Goal: Task Accomplishment & Management: Manage account settings

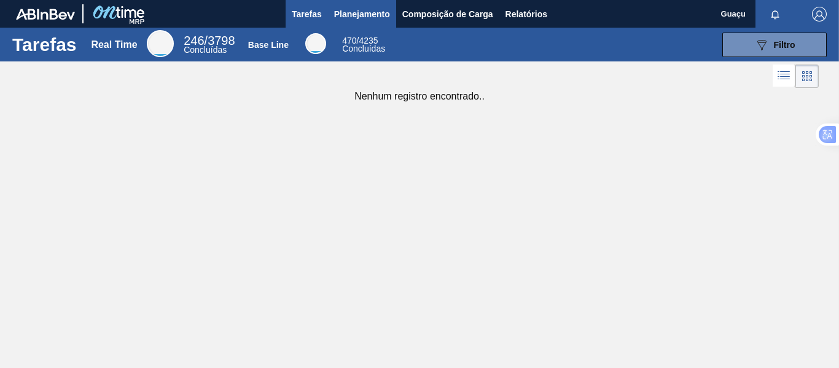
click at [370, 14] on span "Planejamento" at bounding box center [362, 14] width 56 height 15
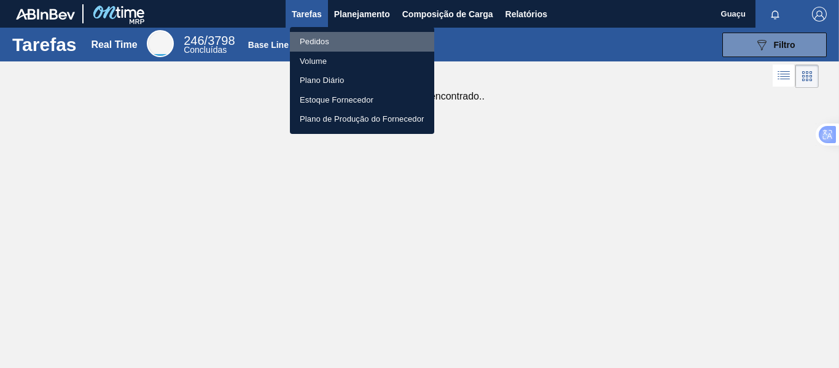
click at [327, 37] on li "Pedidos" at bounding box center [362, 42] width 144 height 20
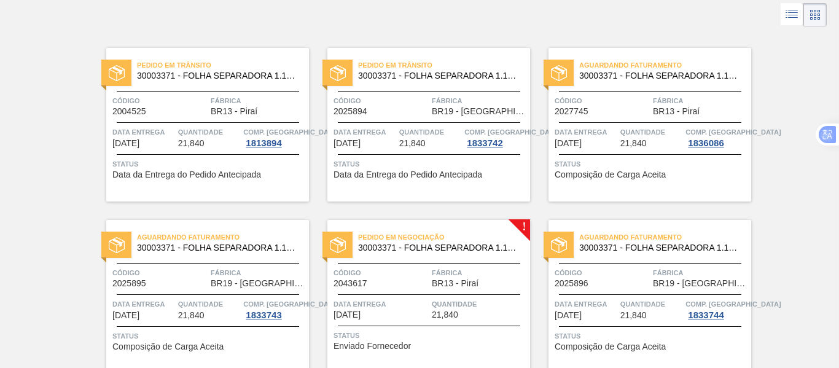
scroll to position [123, 0]
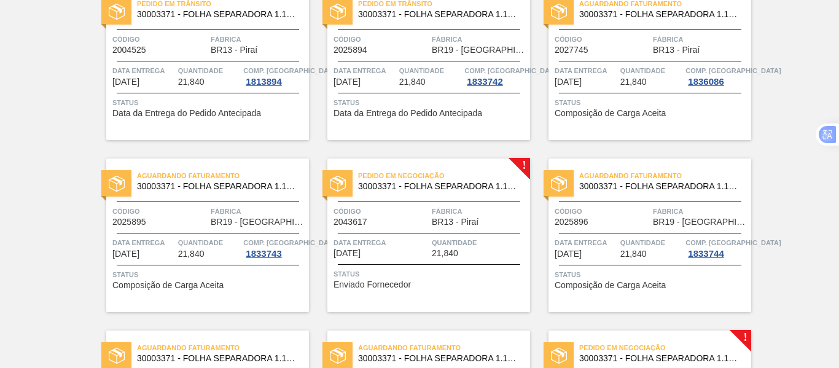
click at [386, 243] on span "Data entrega" at bounding box center [380, 242] width 95 height 12
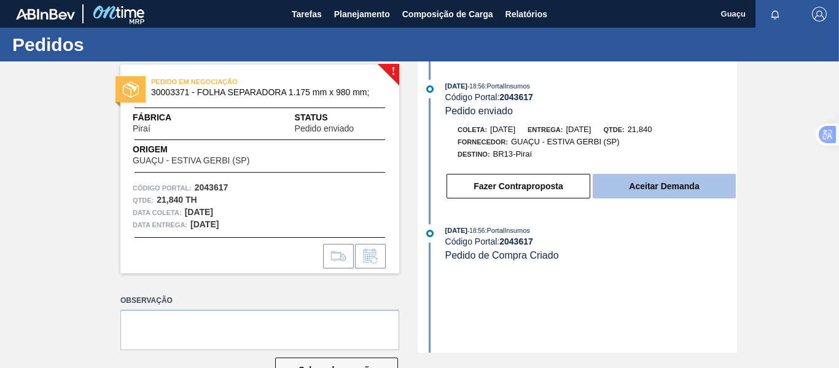
click at [684, 190] on button "Aceitar Demanda" at bounding box center [664, 186] width 143 height 25
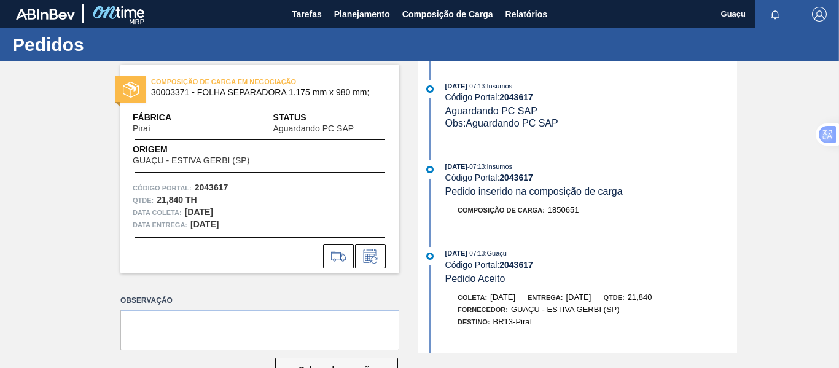
scroll to position [37, 0]
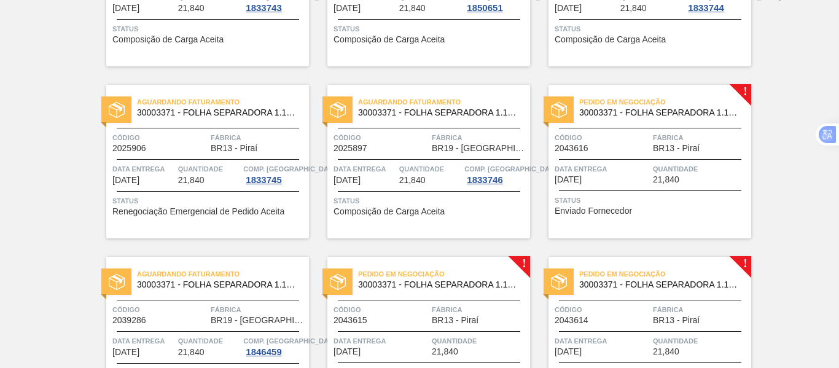
scroll to position [430, 0]
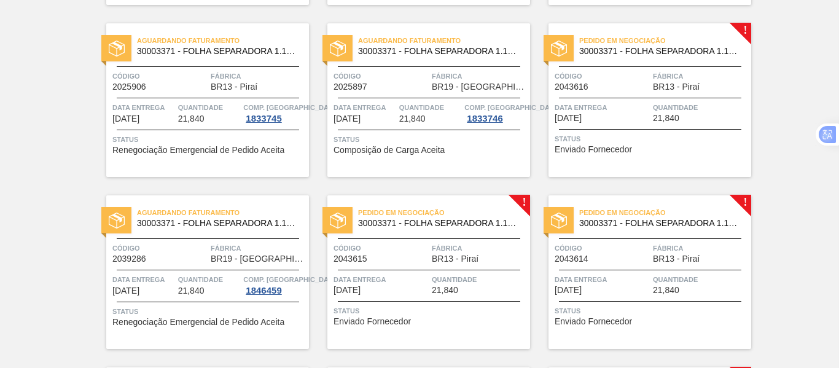
click at [624, 107] on span "Data entrega" at bounding box center [601, 107] width 95 height 12
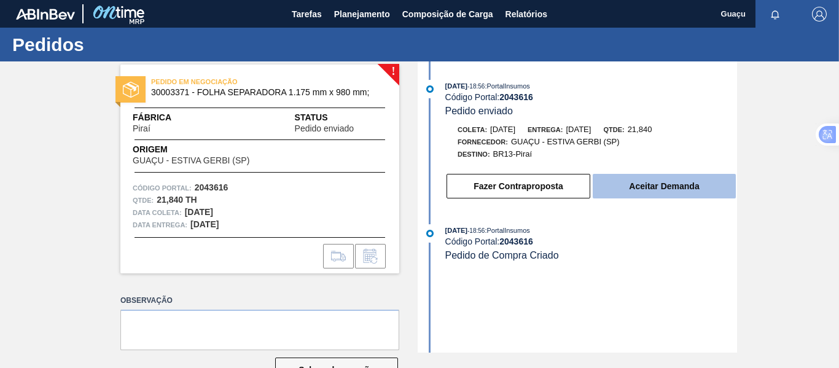
click at [649, 179] on button "Aceitar Demanda" at bounding box center [664, 186] width 143 height 25
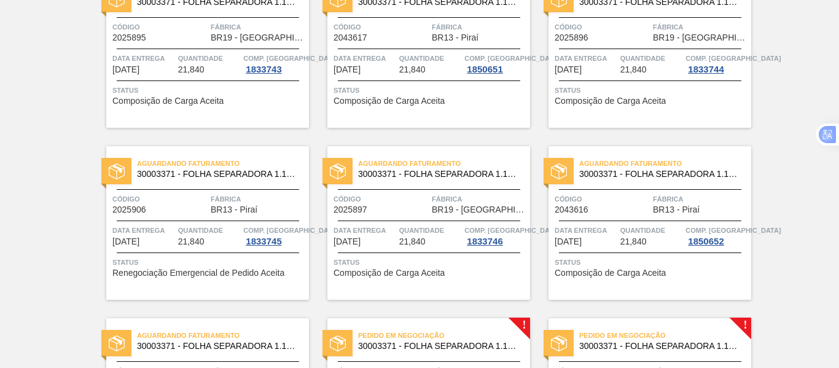
scroll to position [491, 0]
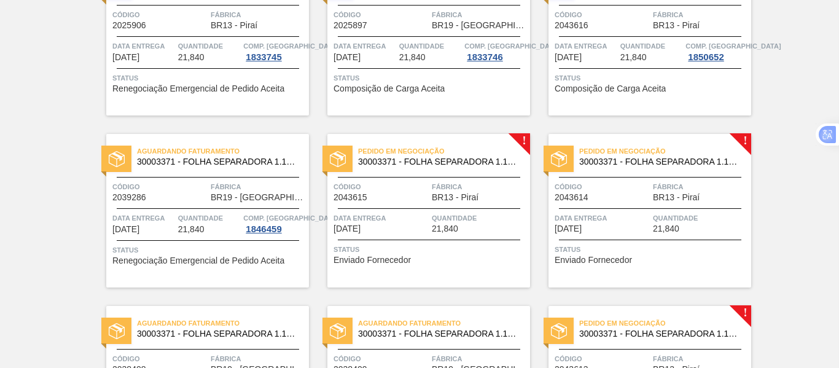
click at [445, 235] on div "Pedido em Negociação 30003371 - FOLHA SEPARADORA 1.175 mm x 980 mm; Código 2043…" at bounding box center [428, 211] width 203 height 154
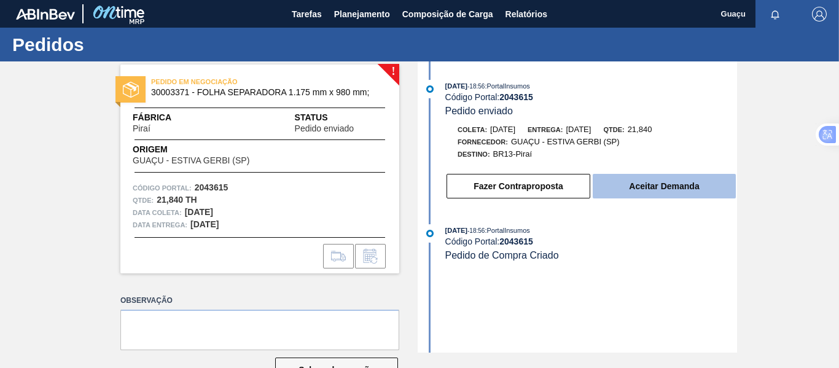
click at [683, 187] on button "Aceitar Demanda" at bounding box center [664, 186] width 143 height 25
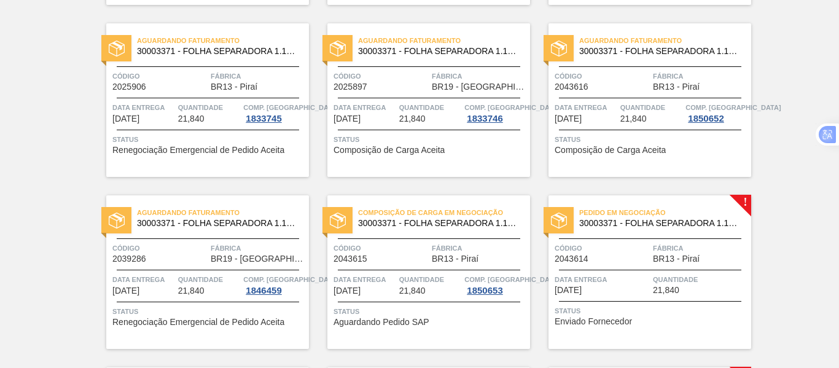
scroll to position [491, 0]
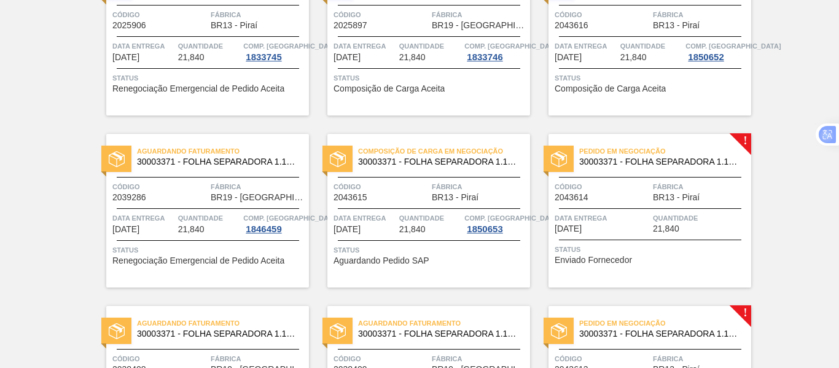
click at [683, 210] on div "Pedido em Negociação 30003371 - FOLHA SEPARADORA 1.175 mm x 980 mm; Código 2043…" at bounding box center [649, 211] width 203 height 154
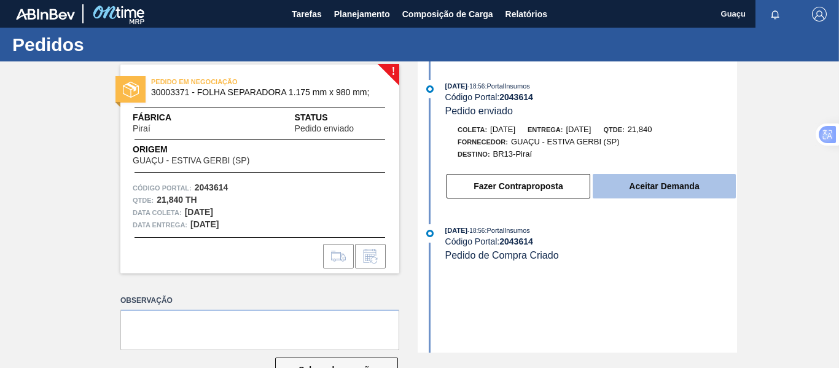
click at [663, 179] on button "Aceitar Demanda" at bounding box center [664, 186] width 143 height 25
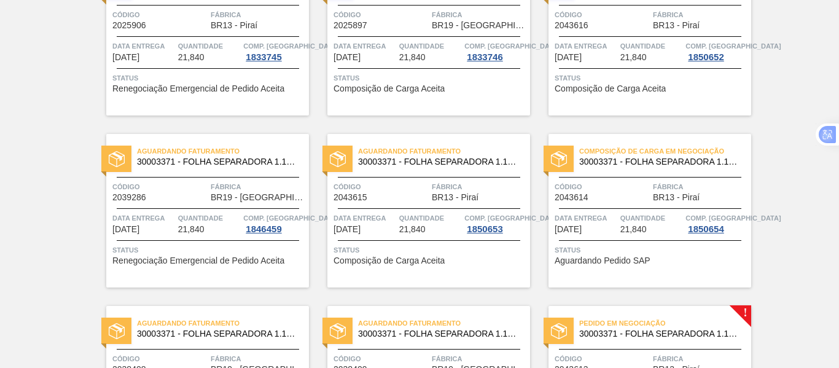
scroll to position [737, 0]
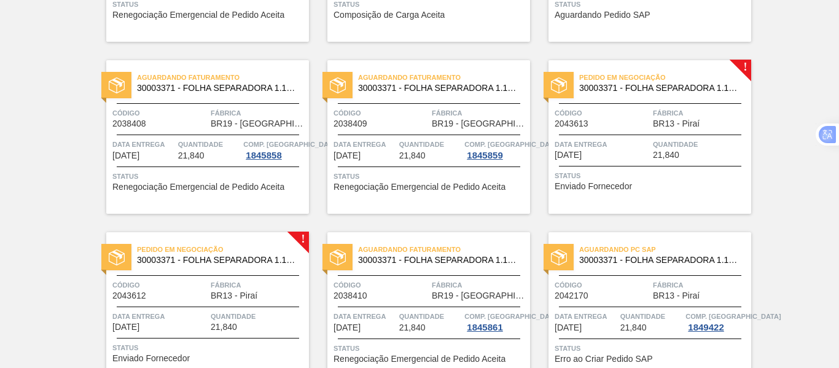
click at [667, 150] on span "21,840" at bounding box center [666, 154] width 26 height 9
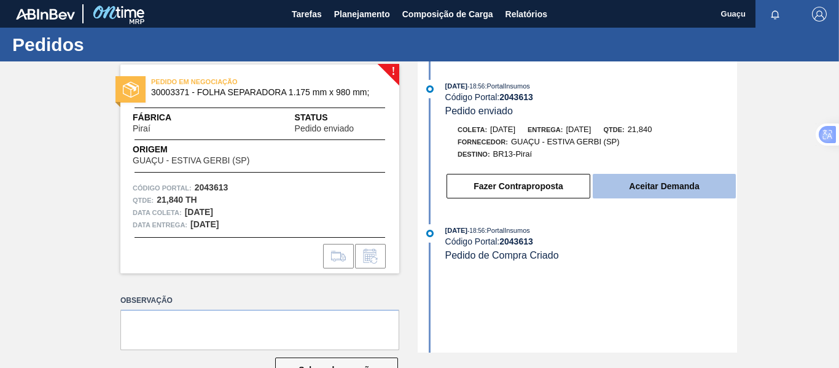
click at [654, 187] on button "Aceitar Demanda" at bounding box center [664, 186] width 143 height 25
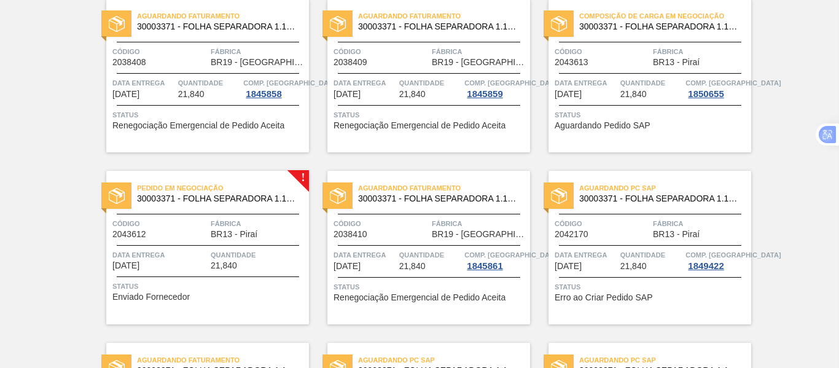
scroll to position [860, 0]
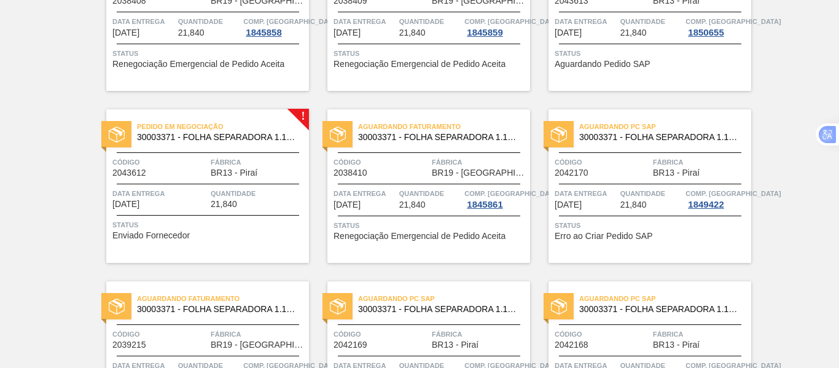
click at [211, 192] on span "Quantidade" at bounding box center [258, 193] width 95 height 12
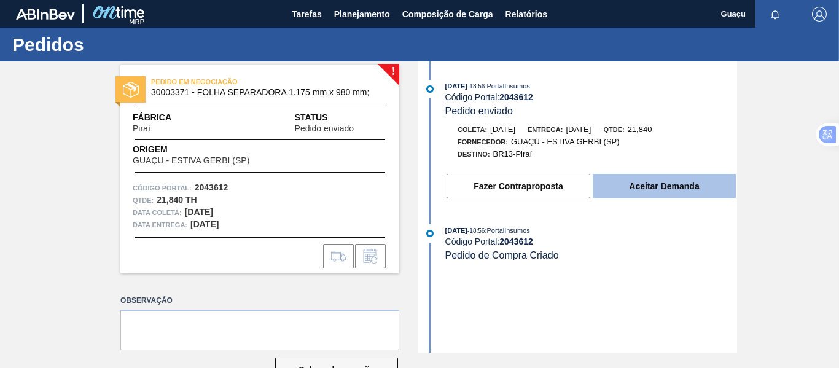
click at [640, 191] on button "Aceitar Demanda" at bounding box center [664, 186] width 143 height 25
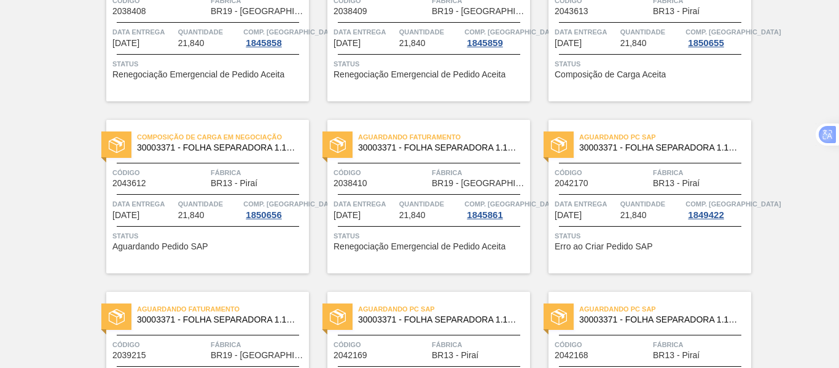
scroll to position [972, 0]
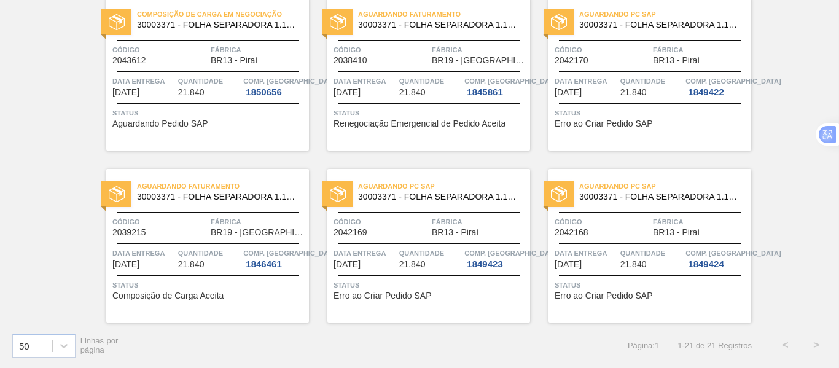
click at [617, 259] on div "Data entrega 07/11/2025 Quantidade 21,840 Comp. Carga 1849424" at bounding box center [649, 258] width 203 height 22
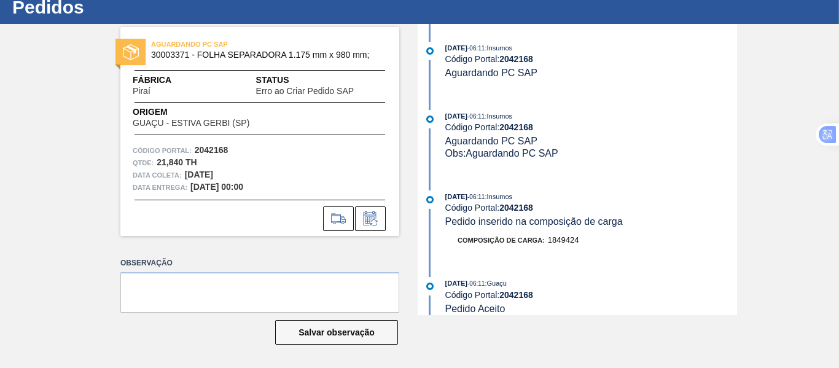
scroll to position [544, 0]
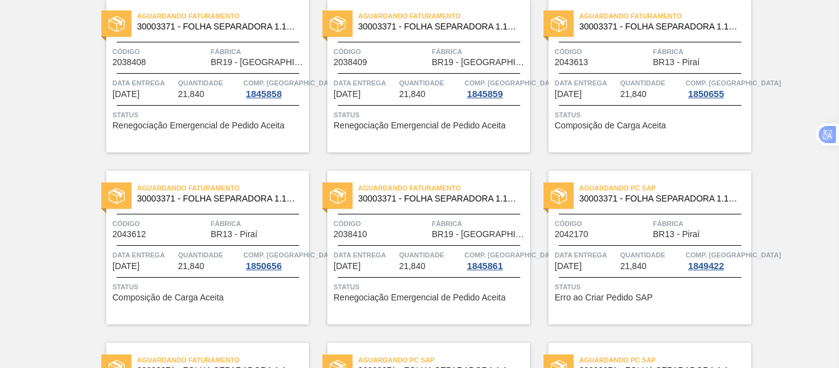
scroll to position [972, 0]
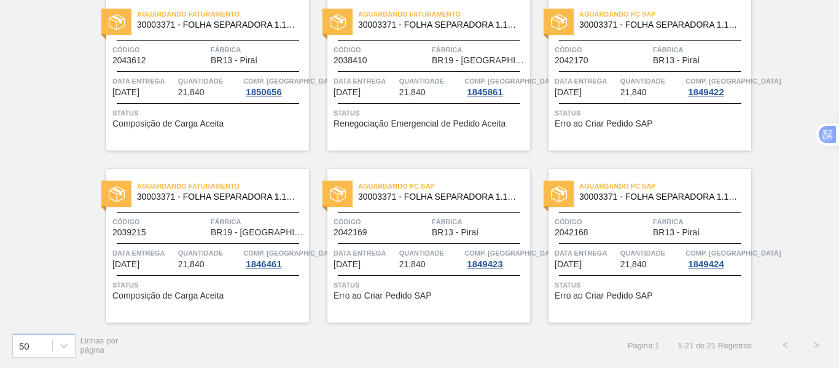
click at [230, 242] on div "Aguardando Faturamento 30003371 - FOLHA SEPARADORA 1.175 mm x 980 mm; Código 20…" at bounding box center [207, 246] width 203 height 154
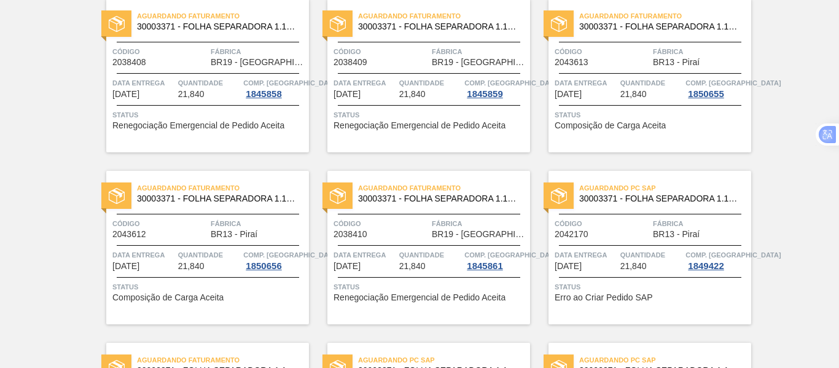
scroll to position [972, 0]
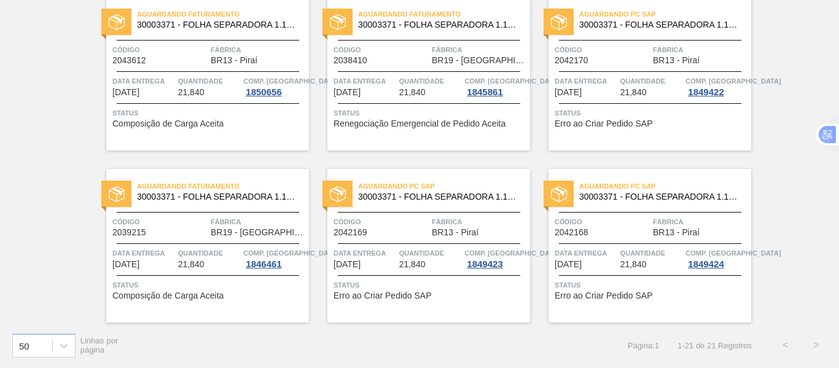
click at [618, 89] on div "Data entrega [DATE] Quantidade 21,840 Comp. Carga 1849422" at bounding box center [649, 86] width 203 height 22
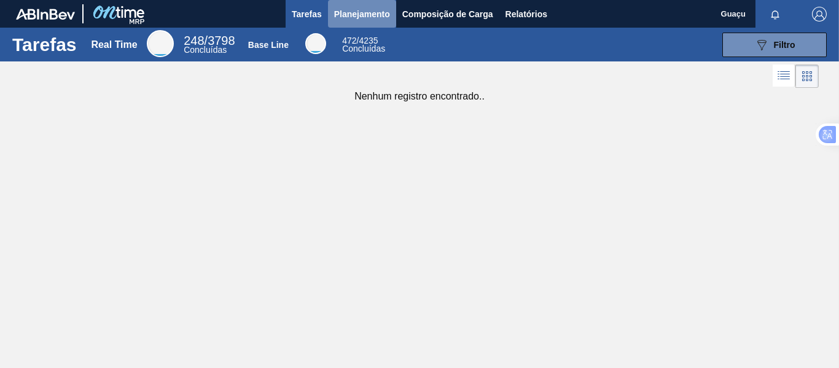
click at [353, 16] on span "Planejamento" at bounding box center [362, 14] width 56 height 15
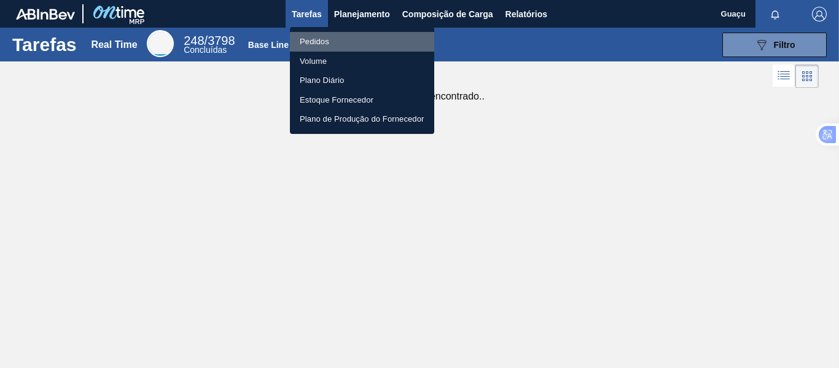
click at [335, 47] on li "Pedidos" at bounding box center [362, 42] width 144 height 20
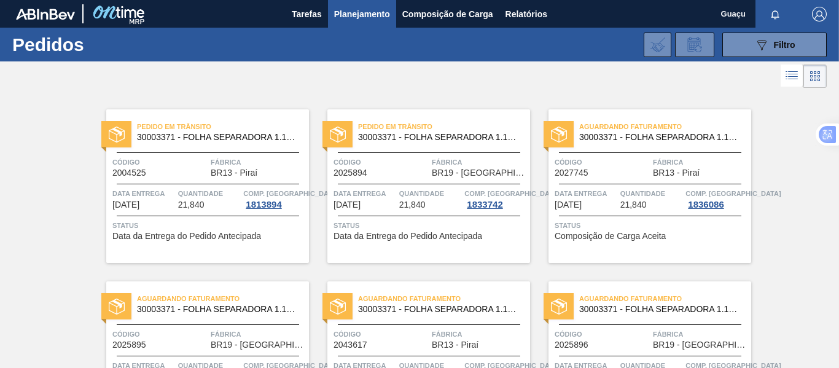
scroll to position [123, 0]
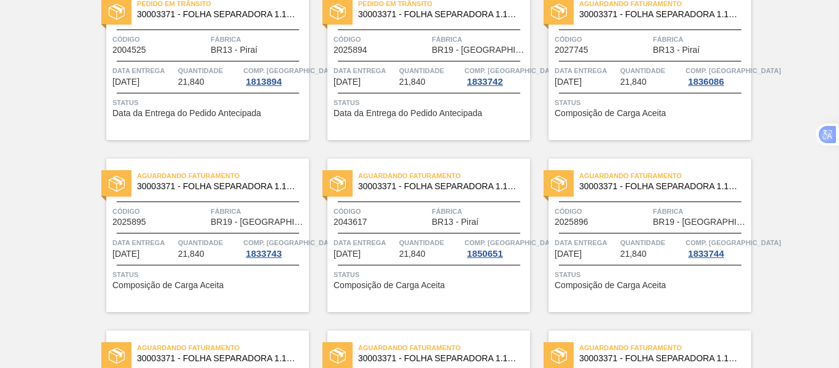
click at [407, 205] on div "Aguardando Faturamento 30003371 - FOLHA SEPARADORA 1.175 mm x 980 mm; Código 20…" at bounding box center [428, 235] width 203 height 154
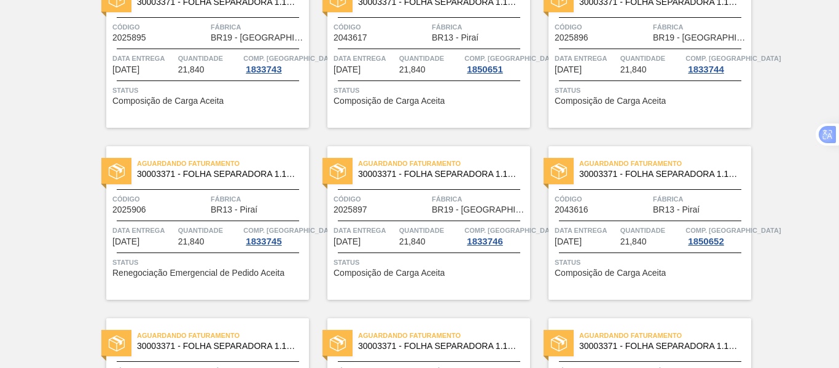
scroll to position [368, 0]
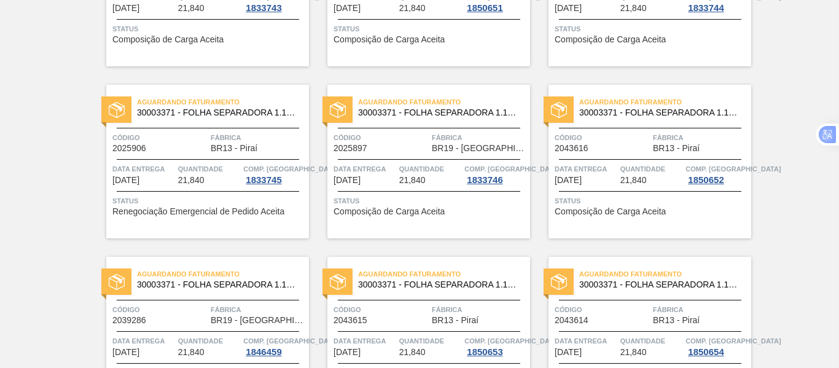
click at [599, 169] on span "Data entrega" at bounding box center [585, 169] width 63 height 12
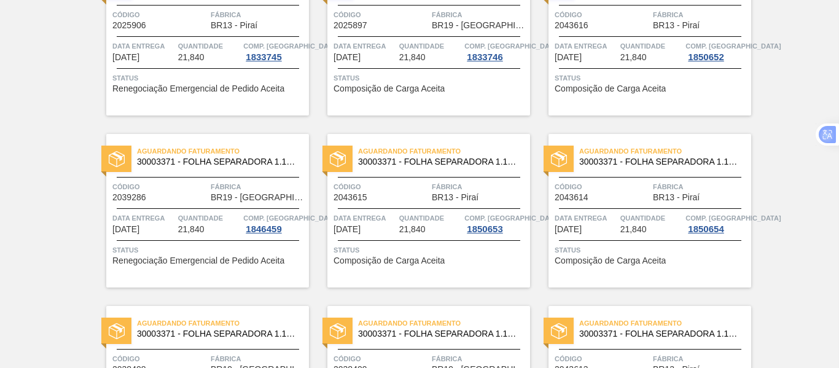
click at [379, 228] on div "Data entrega [DATE]" at bounding box center [364, 223] width 63 height 22
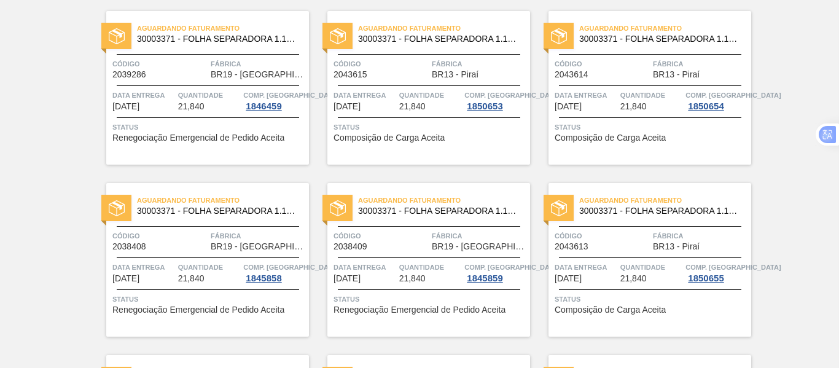
click at [629, 74] on div "Código 2043614" at bounding box center [601, 68] width 95 height 21
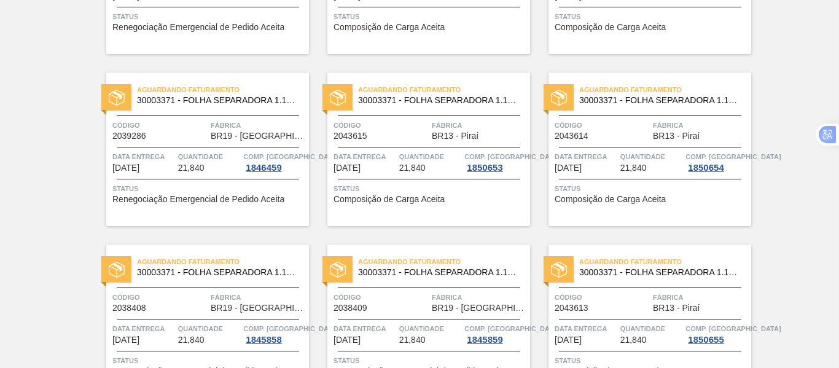
scroll to position [675, 0]
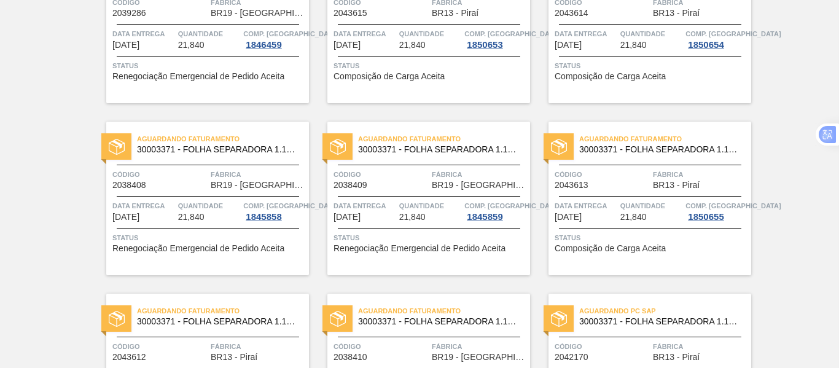
click at [612, 208] on span "Data entrega" at bounding box center [585, 206] width 63 height 12
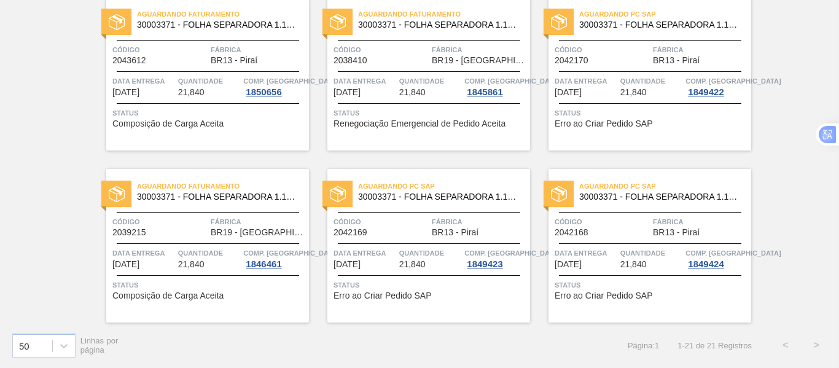
scroll to position [911, 0]
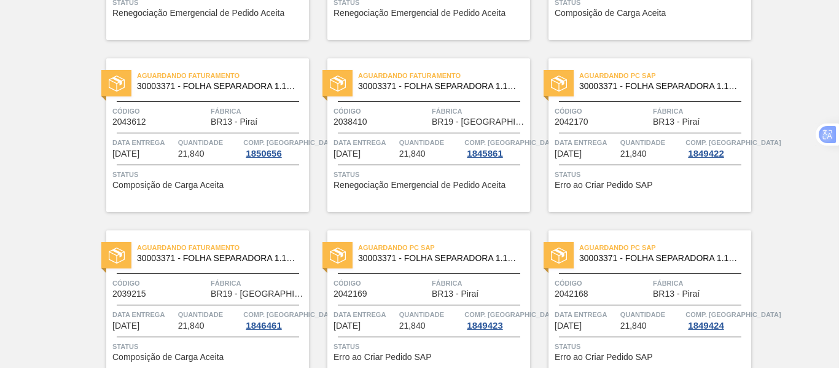
click at [181, 141] on span "Quantidade" at bounding box center [209, 142] width 63 height 12
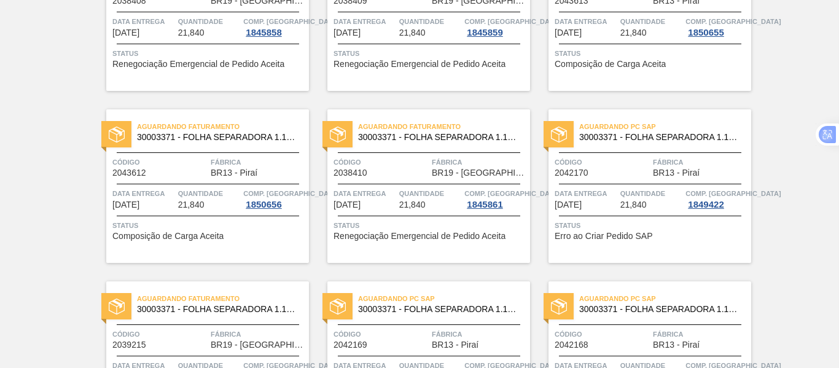
scroll to position [972, 0]
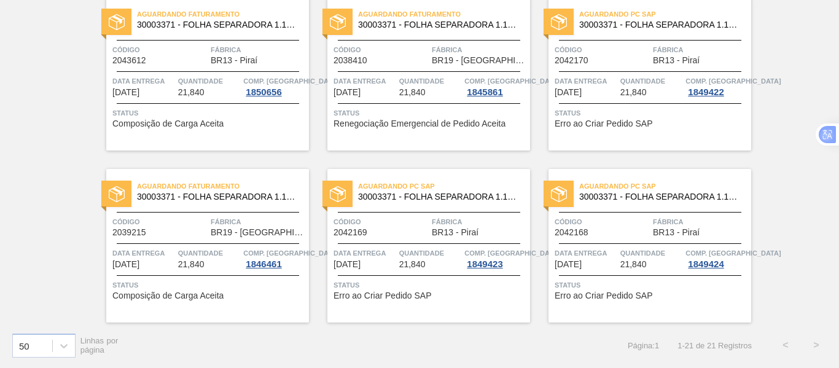
click at [625, 107] on span "Status" at bounding box center [650, 113] width 193 height 12
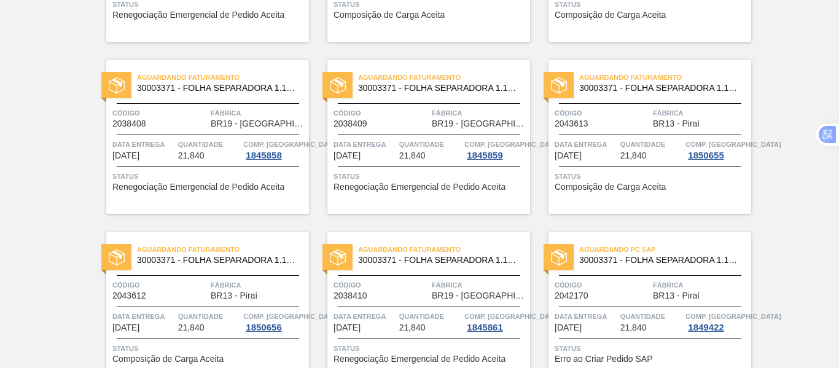
scroll to position [972, 0]
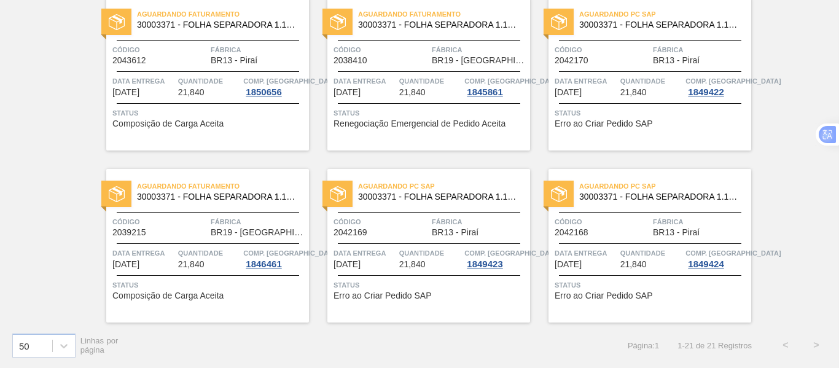
click at [621, 57] on div "Código 2042170" at bounding box center [601, 54] width 95 height 21
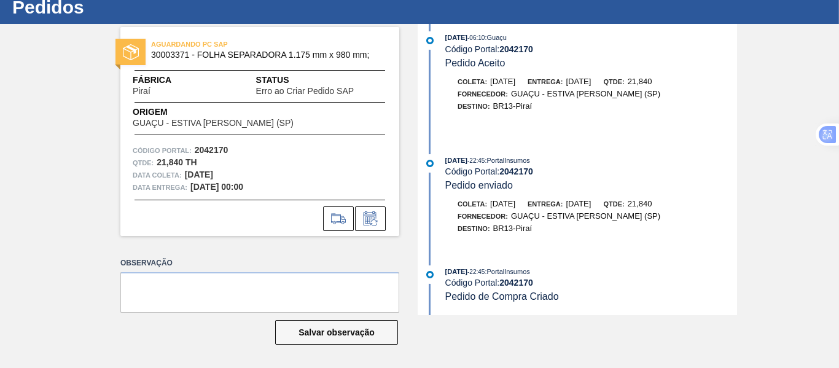
scroll to position [360, 0]
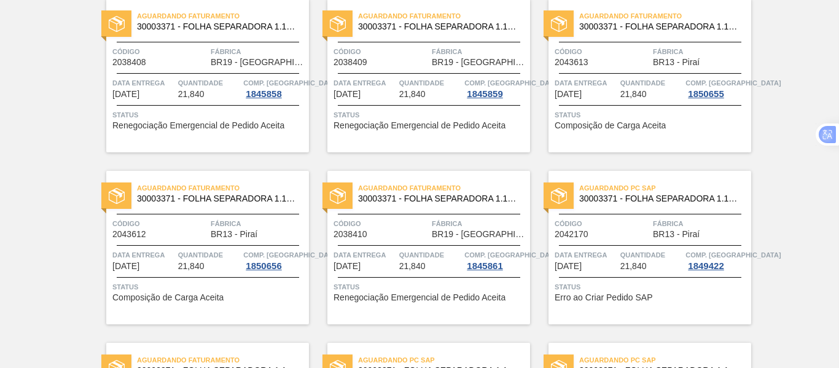
scroll to position [972, 0]
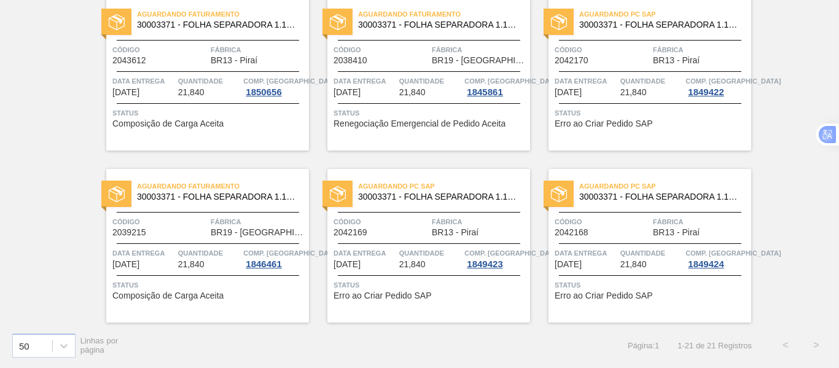
click at [617, 90] on div "Data entrega [DATE] Quantidade 21,840 Comp. Carga 1849422" at bounding box center [649, 86] width 203 height 22
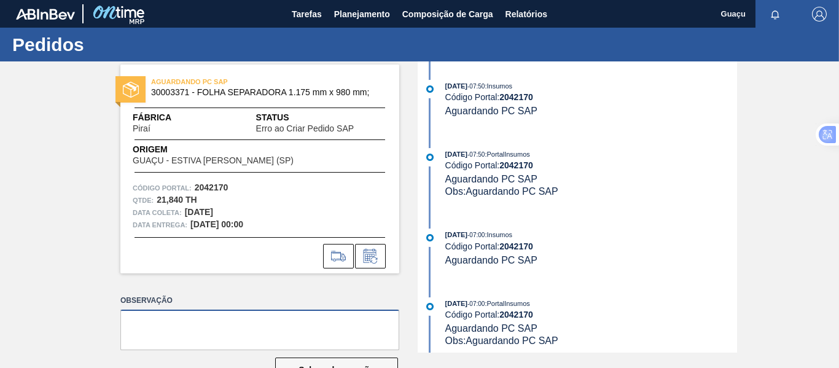
click at [156, 322] on textarea at bounding box center [259, 329] width 279 height 41
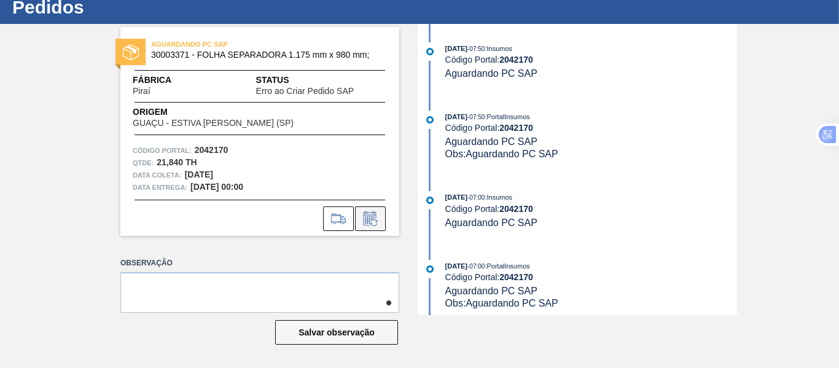
click at [364, 217] on icon at bounding box center [370, 218] width 20 height 15
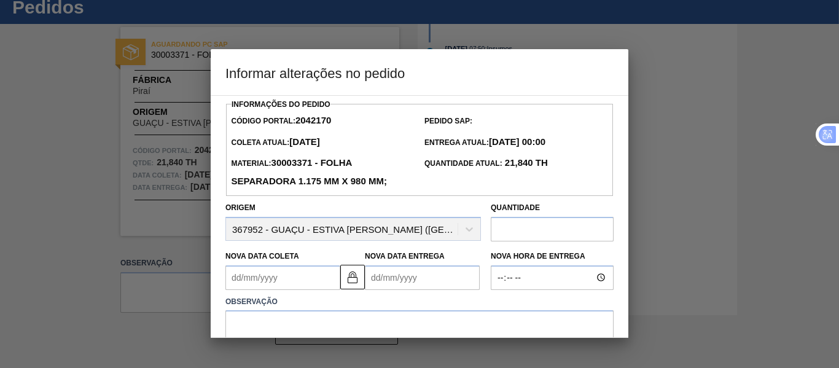
scroll to position [61, 0]
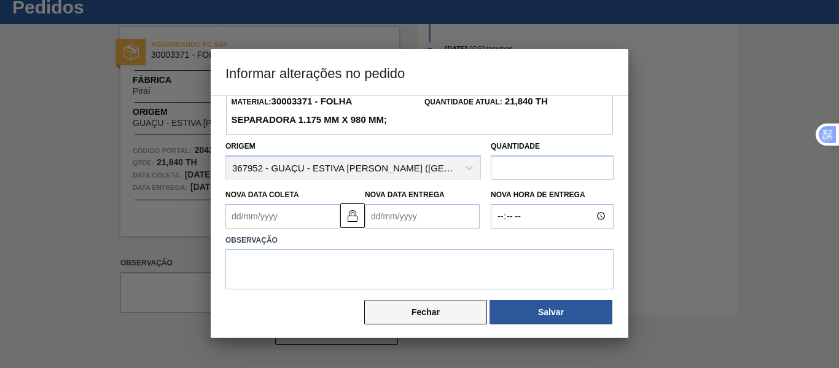
click at [430, 319] on button "Fechar" at bounding box center [425, 312] width 123 height 25
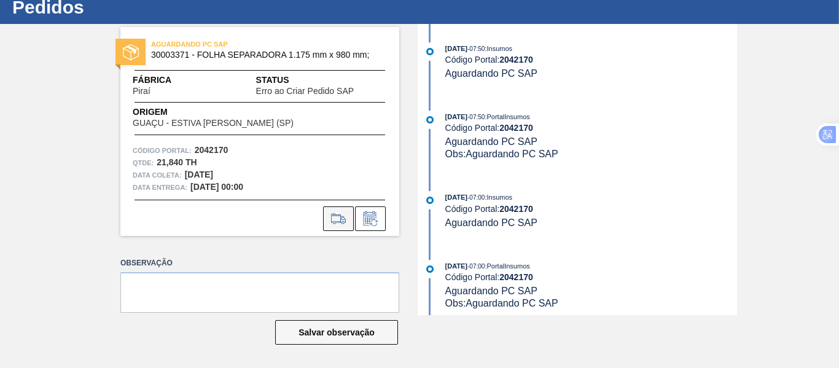
click at [339, 223] on icon at bounding box center [339, 218] width 20 height 15
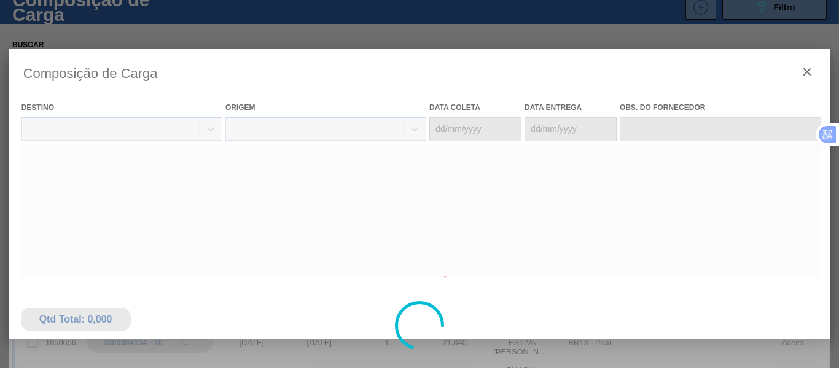
type coleta "[DATE]"
type entrega "[DATE]"
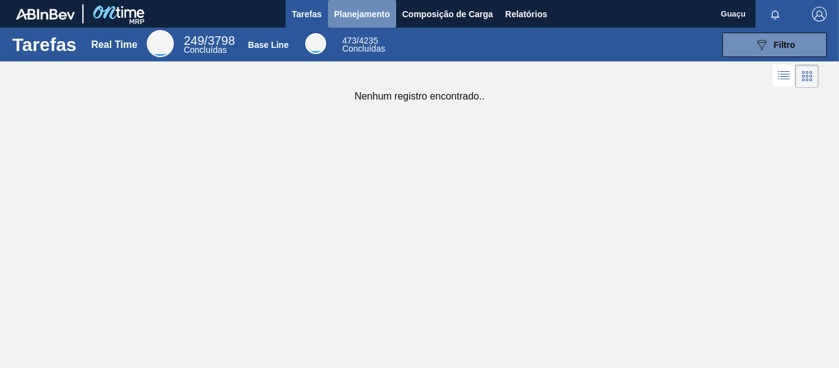
click at [361, 7] on span "Planejamento" at bounding box center [362, 14] width 56 height 15
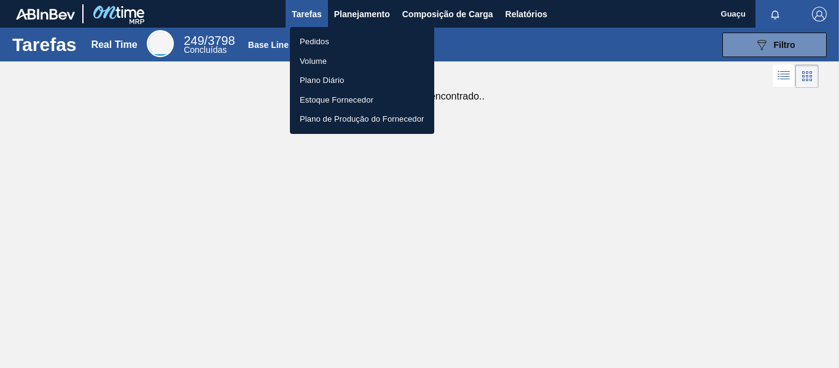
click at [336, 40] on li "Pedidos" at bounding box center [362, 42] width 144 height 20
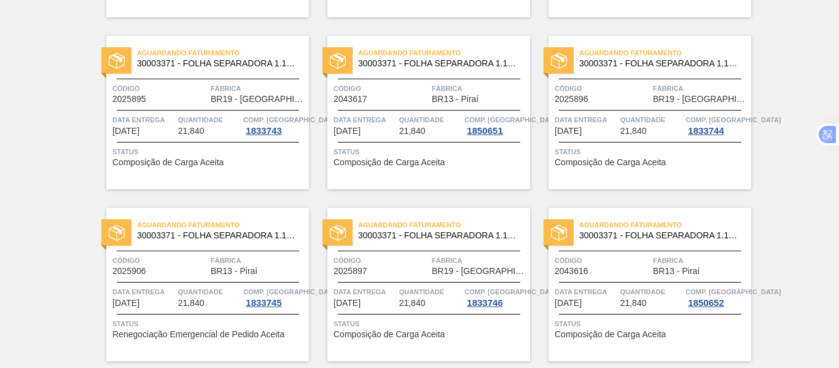
scroll to position [307, 0]
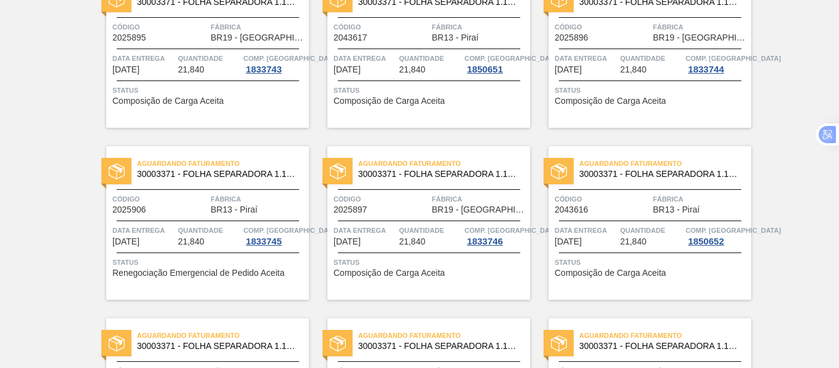
click at [225, 233] on span "Quantidade" at bounding box center [209, 230] width 63 height 12
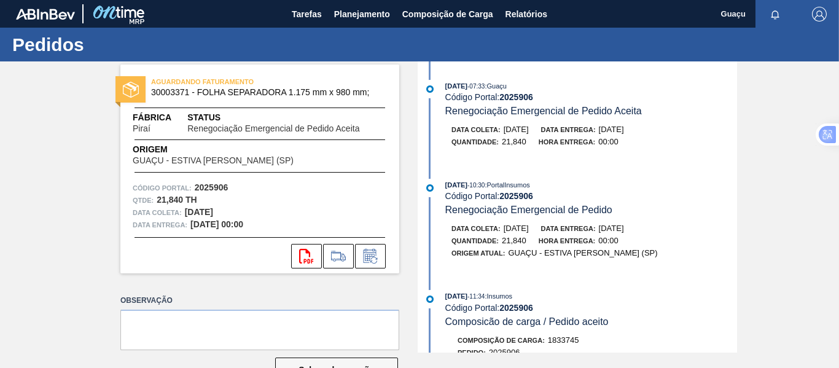
click at [305, 192] on div "Código Portal: 2025906" at bounding box center [260, 188] width 254 height 12
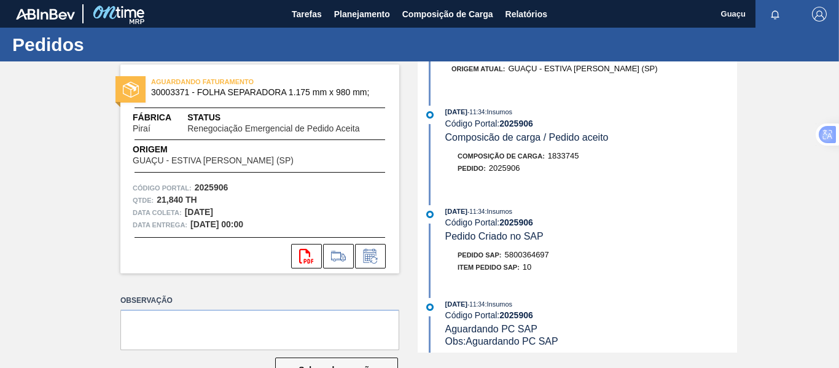
scroll to position [246, 0]
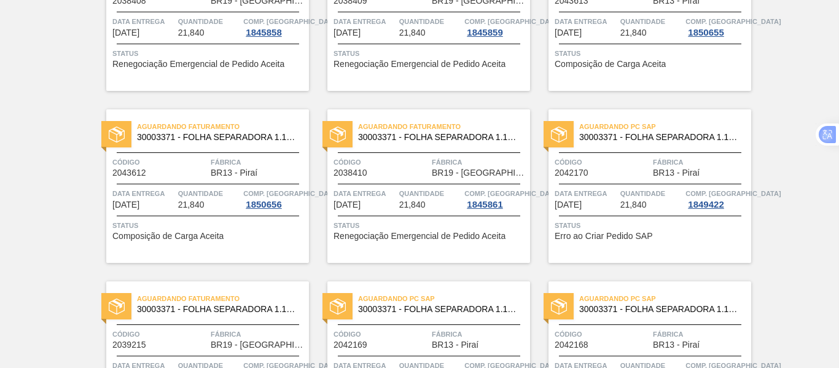
scroll to position [972, 0]
